Goal: Transaction & Acquisition: Purchase product/service

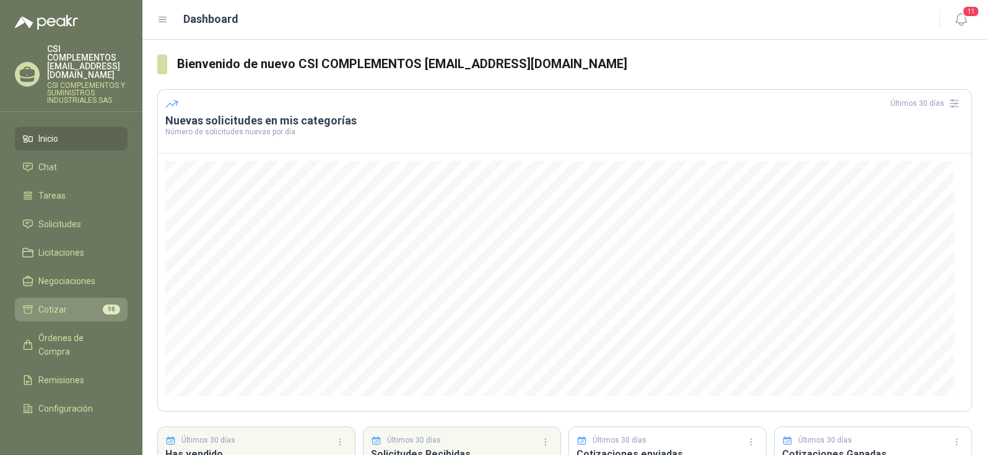
click at [49, 303] on span "Cotizar" at bounding box center [52, 310] width 28 height 14
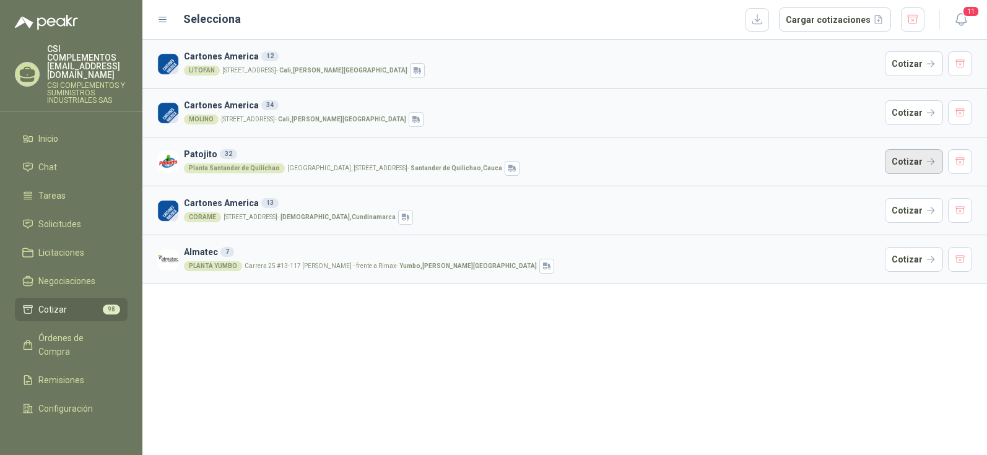
click at [906, 161] on button "Cotizar" at bounding box center [914, 161] width 58 height 25
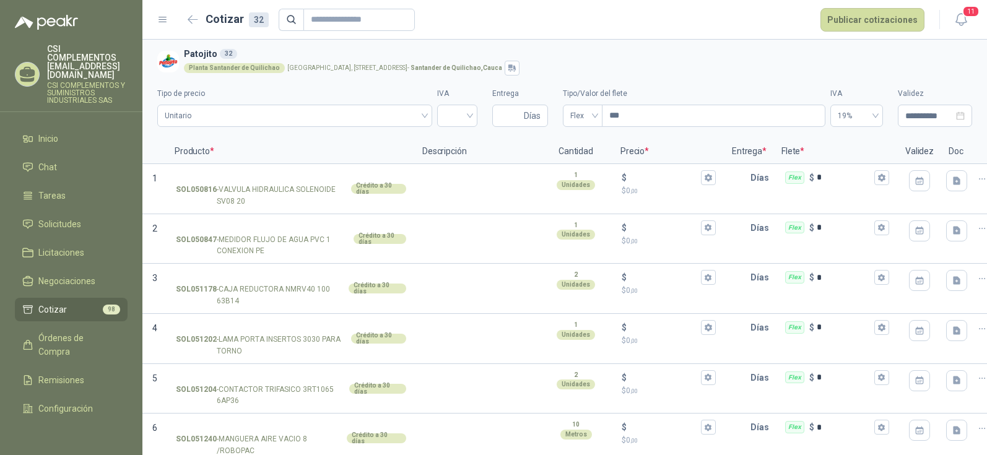
click at [224, 55] on div "32" at bounding box center [228, 54] width 17 height 10
click at [962, 20] on icon "button" at bounding box center [960, 19] width 15 height 15
